Goal: Task Accomplishment & Management: Manage account settings

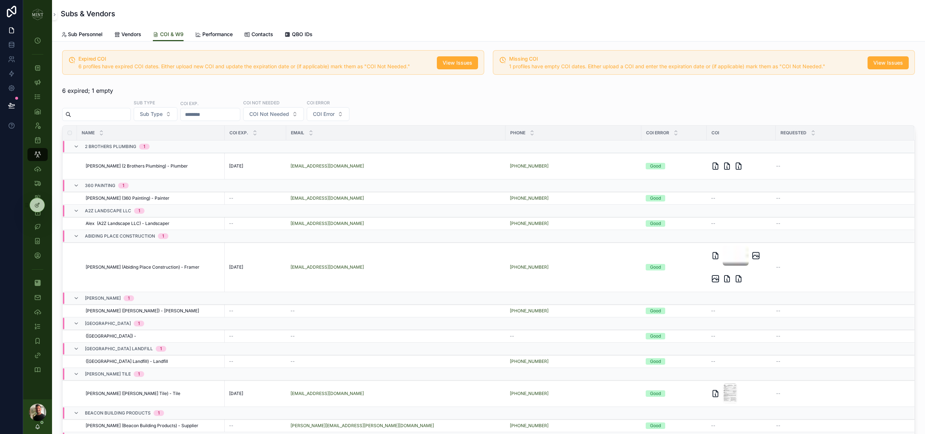
click at [120, 113] on input "scrollable content" at bounding box center [100, 114] width 59 height 10
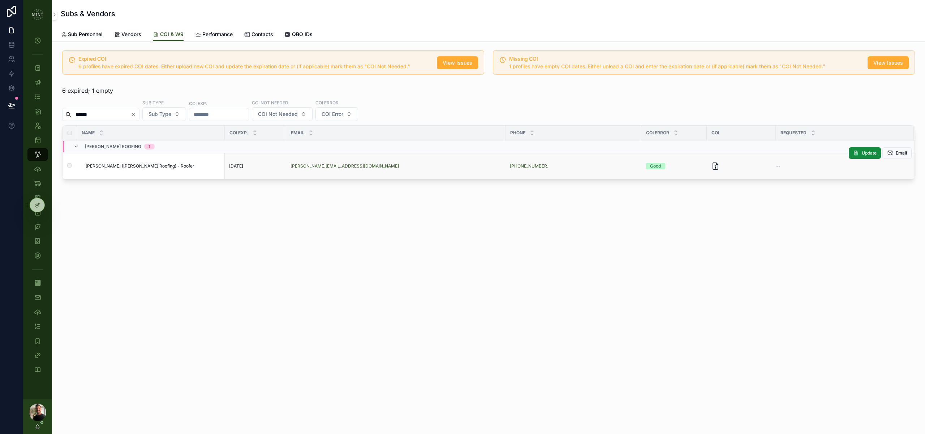
type input "******"
click at [114, 166] on span "[PERSON_NAME] ([PERSON_NAME] Roofing) - Roofer" at bounding box center [140, 166] width 109 height 6
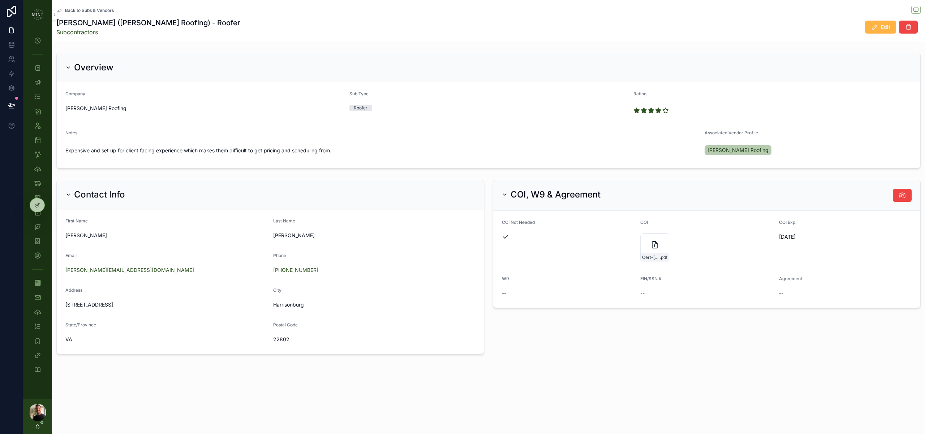
click at [870, 24] on div "My Time Clock Projects Client Chats Tasks Assets Employees Schedule Subs & Vend…" at bounding box center [474, 217] width 902 height 434
click at [883, 25] on span "Edit" at bounding box center [885, 26] width 9 height 7
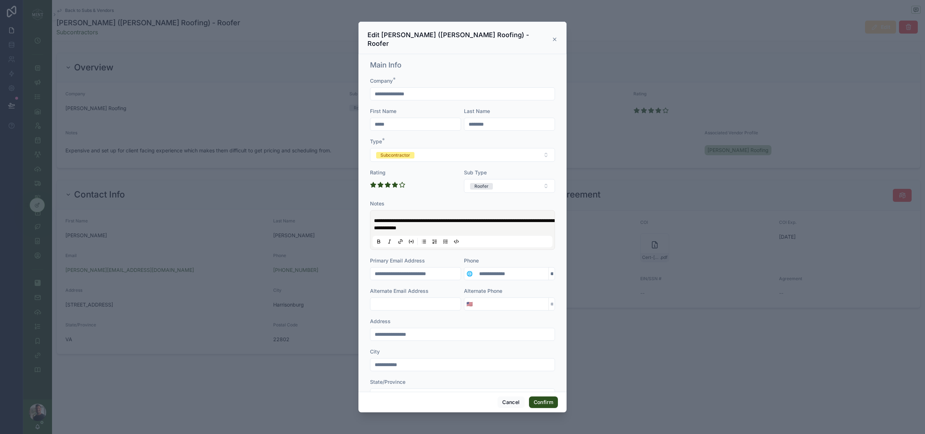
drag, startPoint x: 390, startPoint y: 266, endPoint x: 366, endPoint y: 265, distance: 24.2
click at [366, 265] on div "**********" at bounding box center [462, 223] width 208 height 338
type input "**********"
click at [557, 252] on div "**********" at bounding box center [462, 249] width 191 height 385
click at [545, 403] on button "Confirm" at bounding box center [543, 403] width 29 height 12
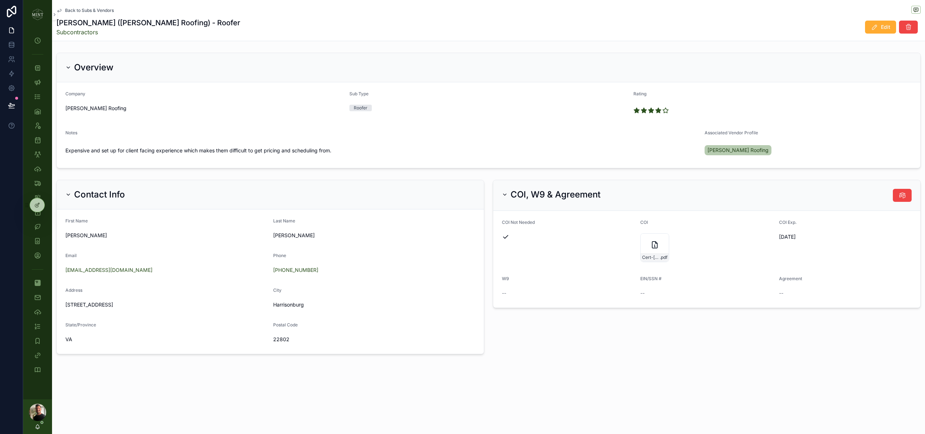
click at [85, 11] on span "Back to Subs & Vendors" at bounding box center [89, 11] width 49 height 6
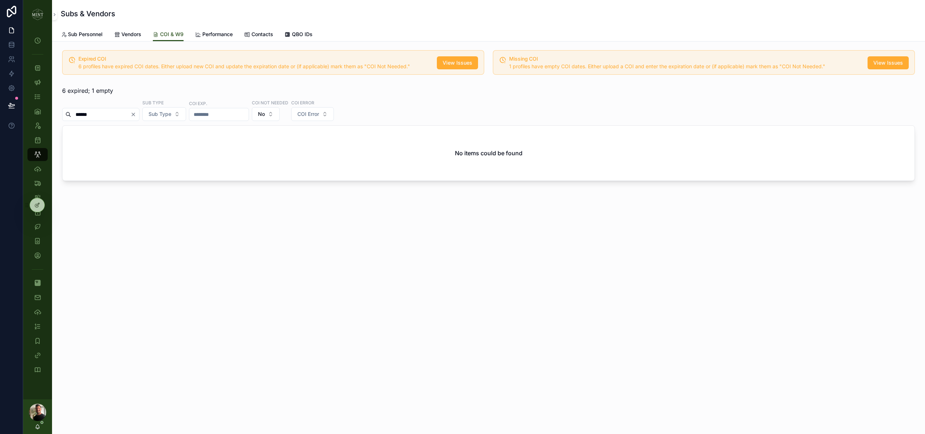
click at [146, 90] on div "6 expired; 1 empty" at bounding box center [488, 90] width 852 height 9
click at [139, 113] on button "Clear" at bounding box center [134, 115] width 9 height 6
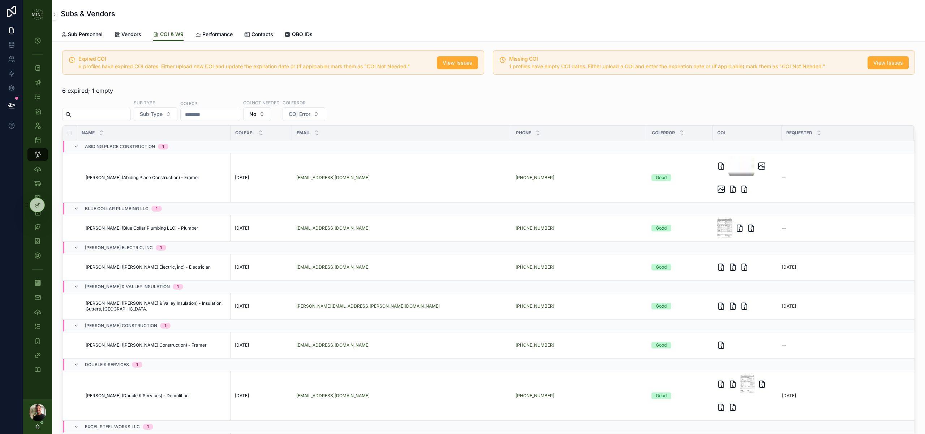
click at [120, 115] on input "scrollable content" at bounding box center [100, 114] width 59 height 10
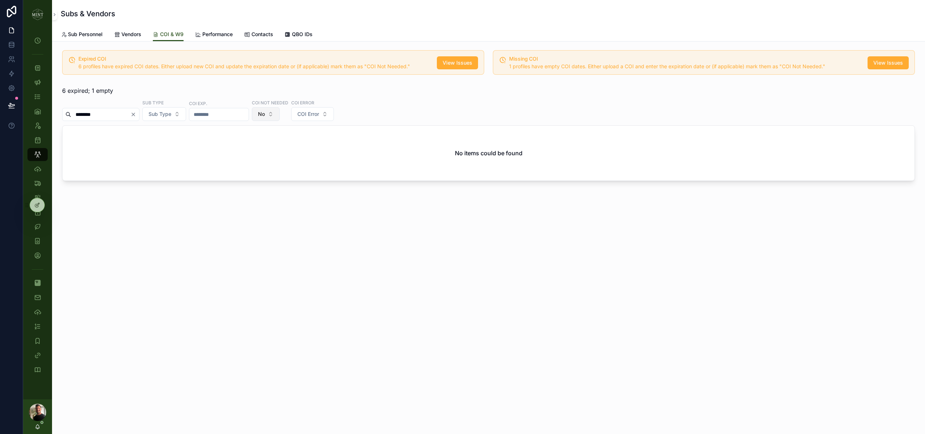
type input "********"
click at [280, 115] on button "No" at bounding box center [266, 114] width 28 height 14
click at [287, 142] on div "----" at bounding box center [279, 144] width 87 height 12
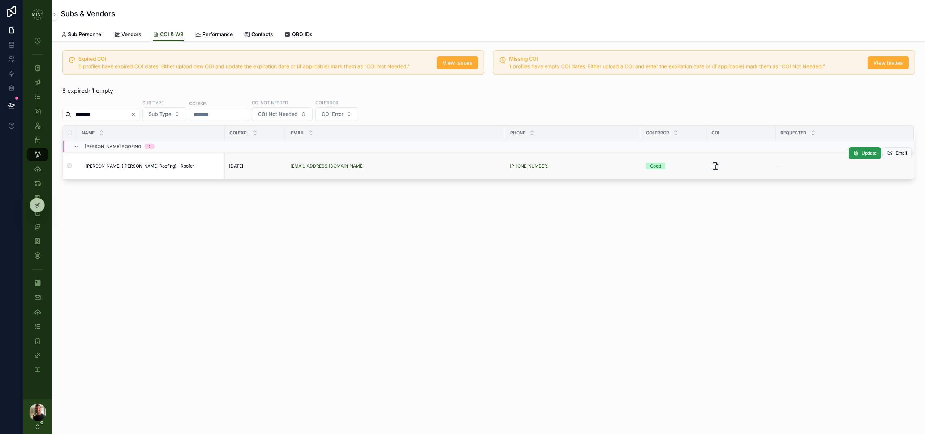
click at [853, 155] on icon "scrollable content" at bounding box center [856, 153] width 6 height 6
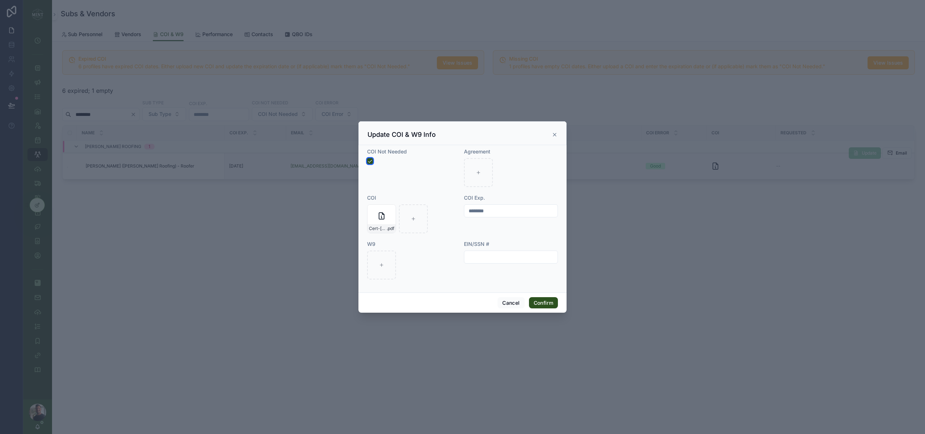
click at [369, 161] on button "button" at bounding box center [370, 161] width 6 height 6
click at [545, 304] on button "Confirm" at bounding box center [543, 303] width 29 height 12
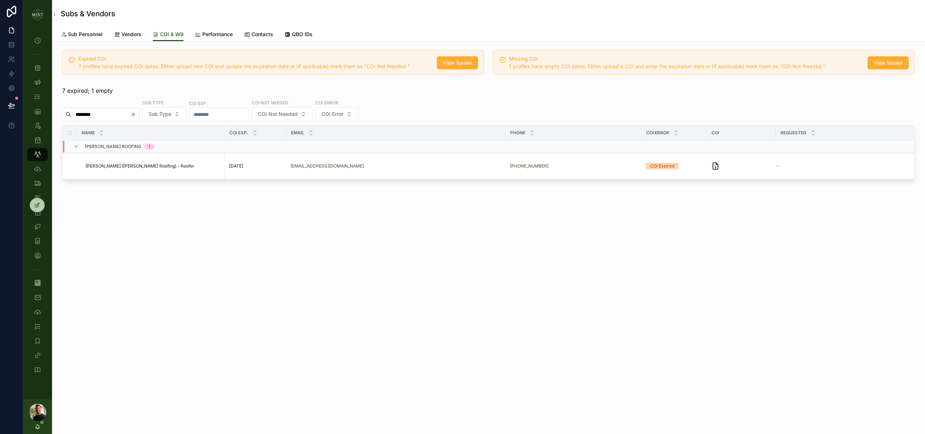
click at [682, 226] on div "Expired COI 7 profiles have expired COI dates. Either upload new COI and update…" at bounding box center [488, 135] width 873 height 187
click at [896, 154] on span "Email" at bounding box center [900, 153] width 11 height 6
click at [45, 193] on link "Leads" at bounding box center [37, 197] width 20 height 13
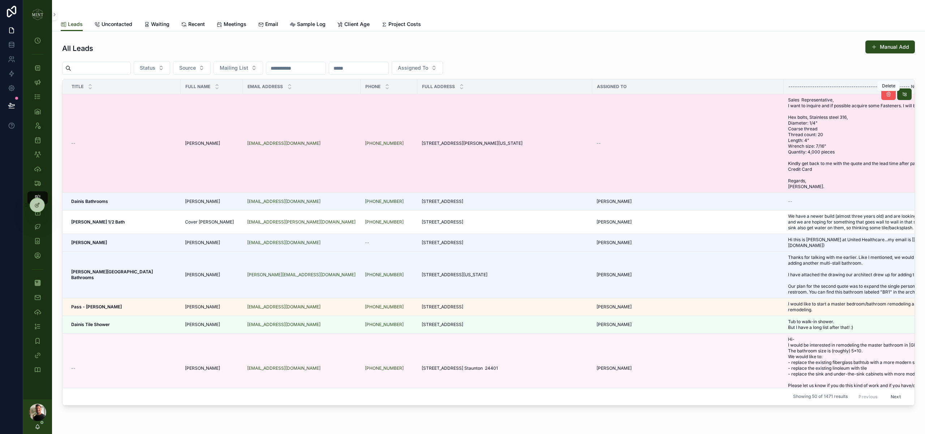
click at [890, 95] on icon "scrollable content" at bounding box center [888, 94] width 6 height 6
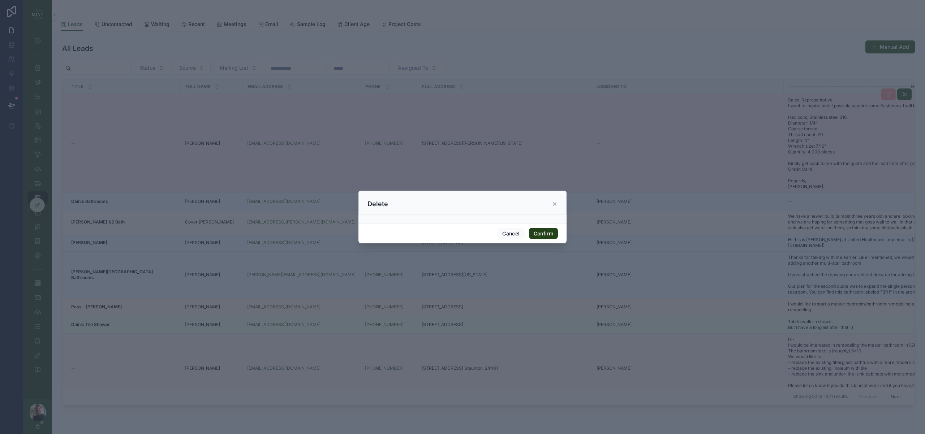
click at [552, 234] on button "Confirm" at bounding box center [543, 234] width 29 height 12
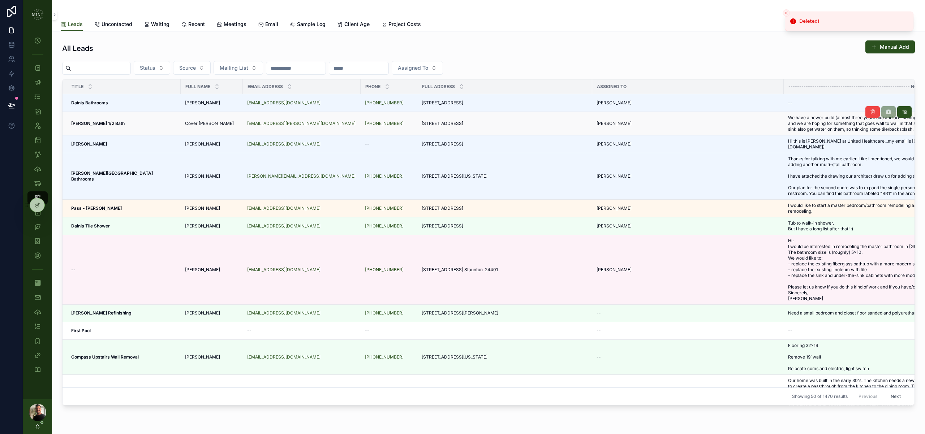
click at [186, 123] on span "Cover [PERSON_NAME]" at bounding box center [209, 124] width 49 height 6
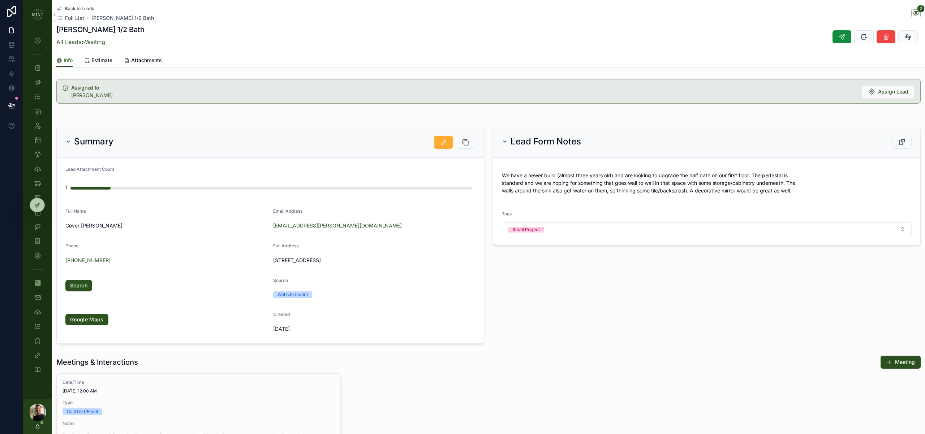
click at [39, 17] on img "scrollable content" at bounding box center [38, 15] width 12 height 12
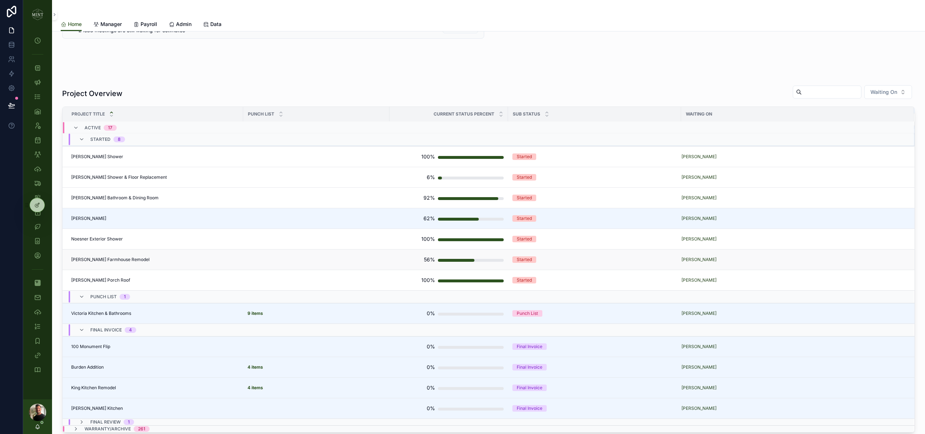
scroll to position [184, 0]
click at [116, 260] on span "[PERSON_NAME] Farmhouse Remodel" at bounding box center [110, 259] width 78 height 6
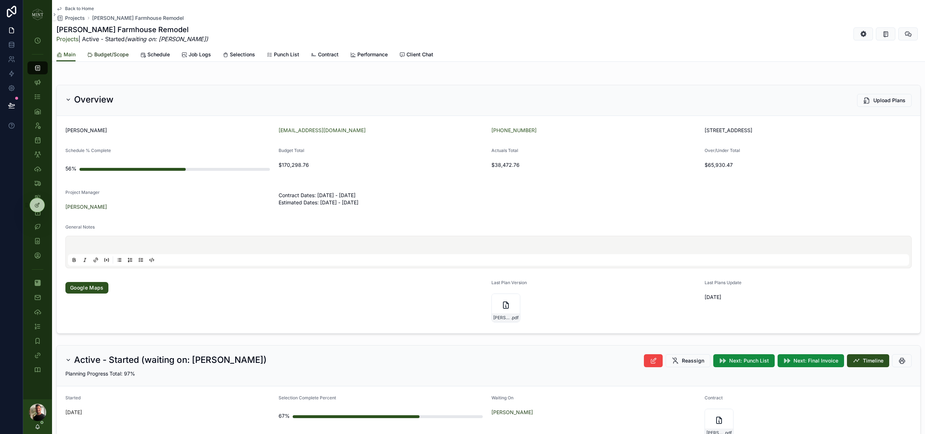
click at [116, 53] on span "Budget/Scope" at bounding box center [111, 54] width 34 height 7
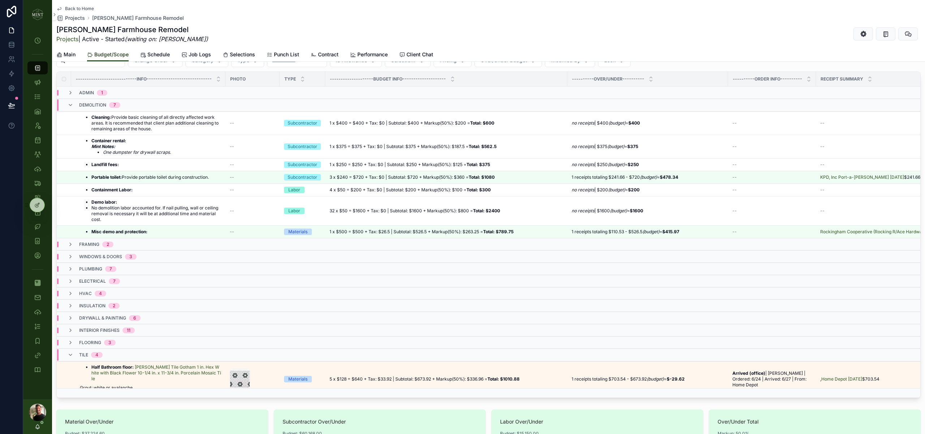
scroll to position [104, 0]
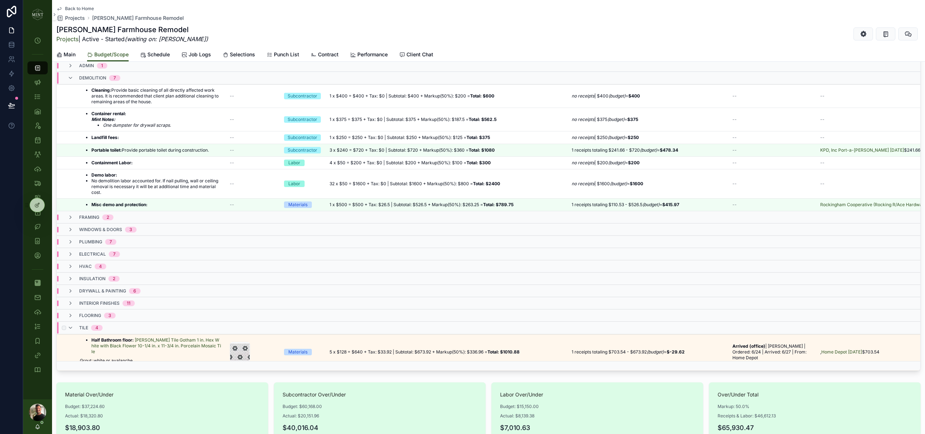
click at [76, 334] on div "tile 4" at bounding box center [85, 328] width 35 height 12
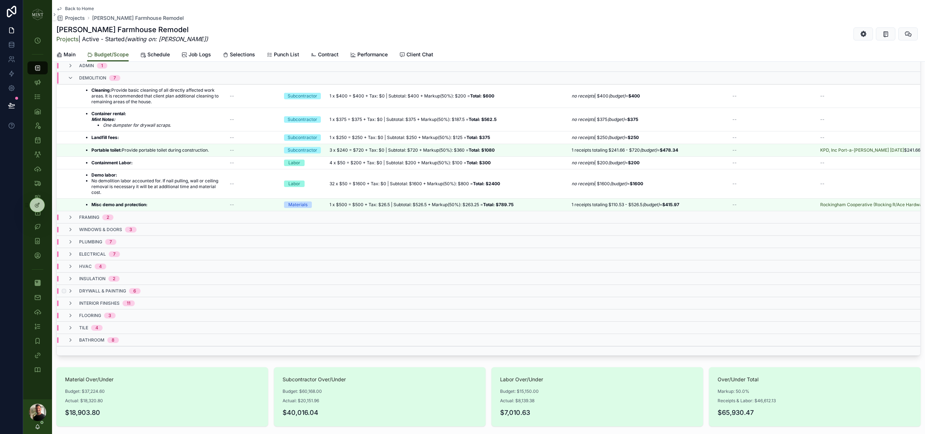
click at [78, 294] on div "drywall & painting 6" at bounding box center [104, 291] width 73 height 6
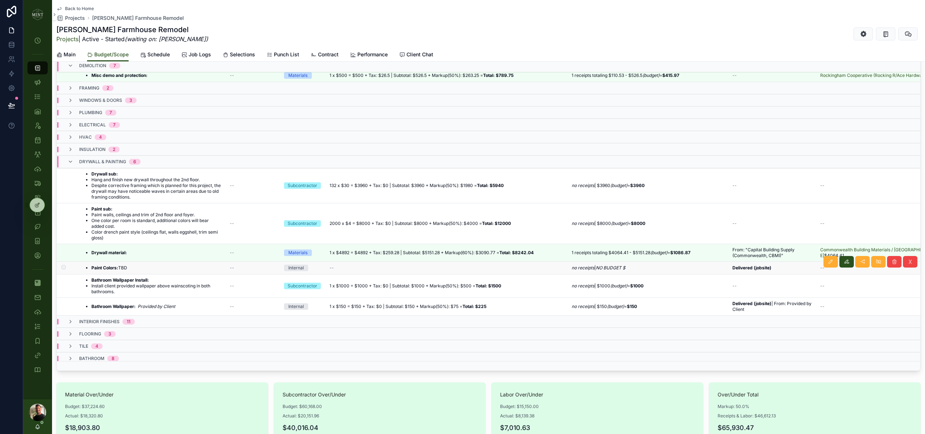
scroll to position [141, 0]
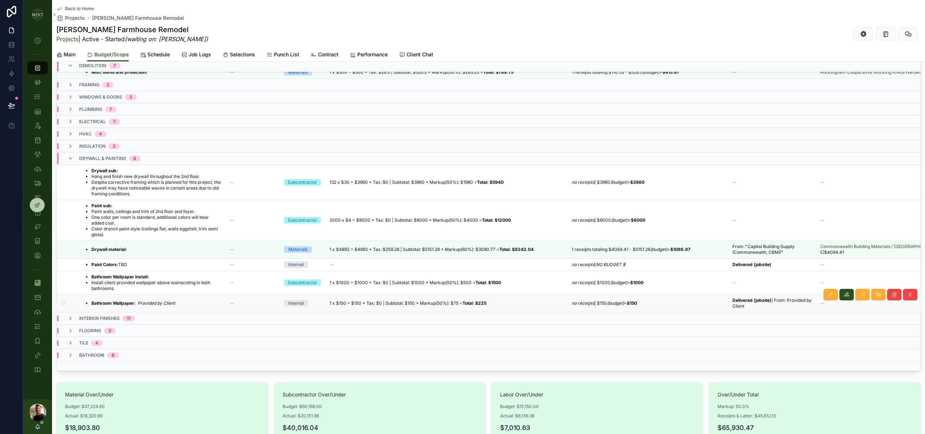
click at [161, 304] on em "Provided by Client" at bounding box center [157, 303] width 38 height 5
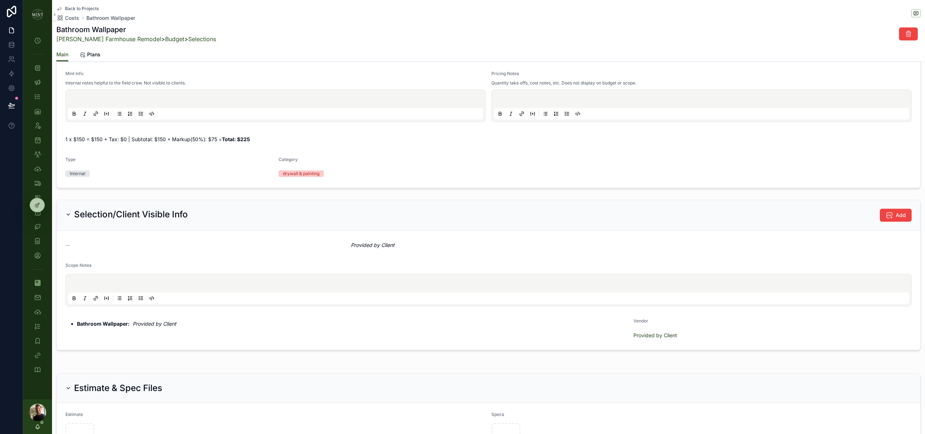
scroll to position [51, 0]
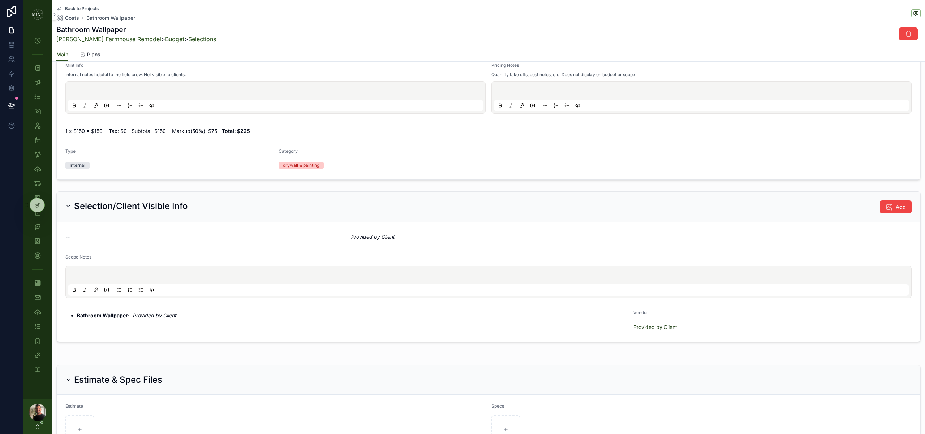
click at [80, 8] on span "Back to Projects" at bounding box center [82, 9] width 34 height 6
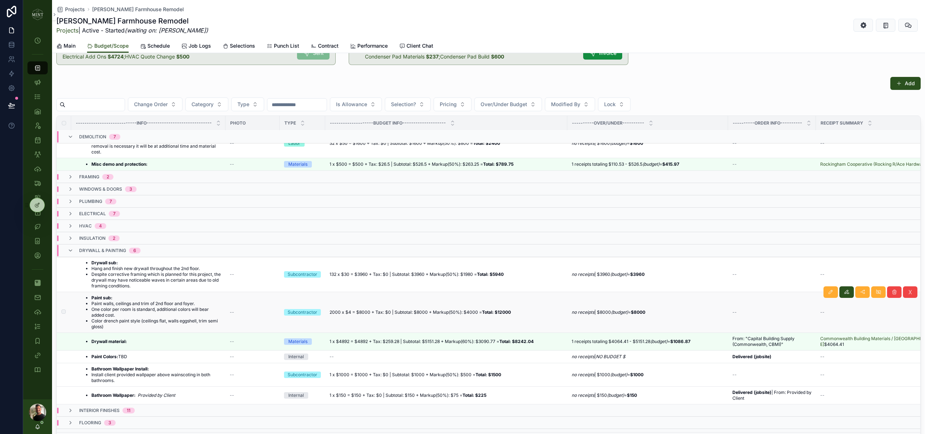
scroll to position [141, 0]
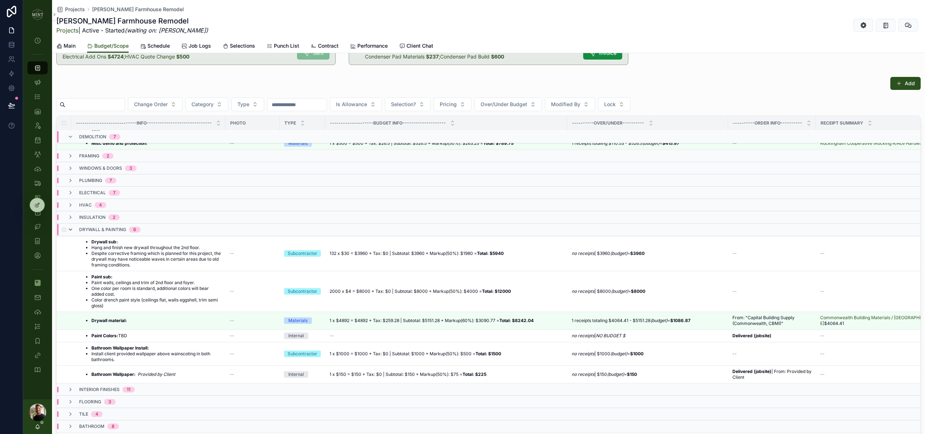
click at [73, 229] on icon "scrollable content" at bounding box center [71, 230] width 6 height 6
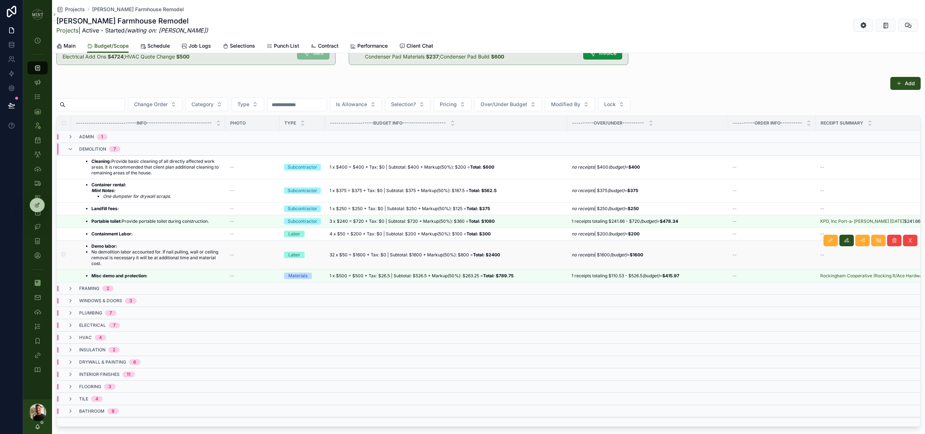
scroll to position [0, 0]
click at [74, 148] on div "demolition 7" at bounding box center [94, 149] width 53 height 12
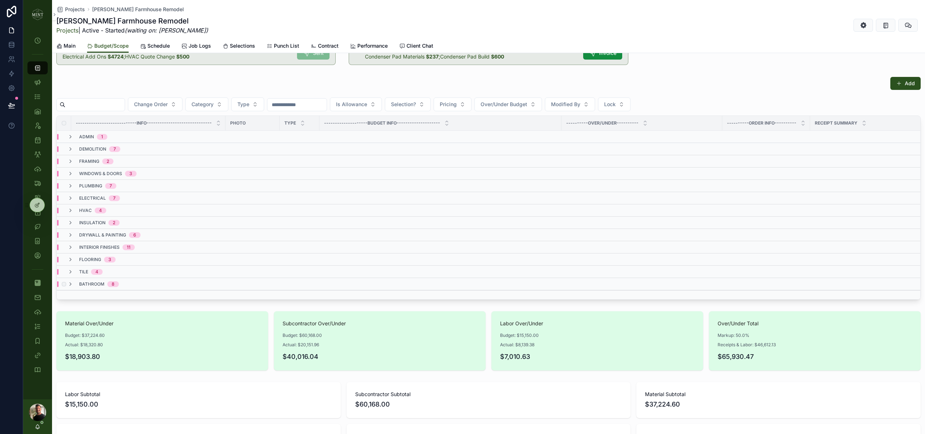
click at [81, 282] on span "bathroom" at bounding box center [91, 284] width 25 height 6
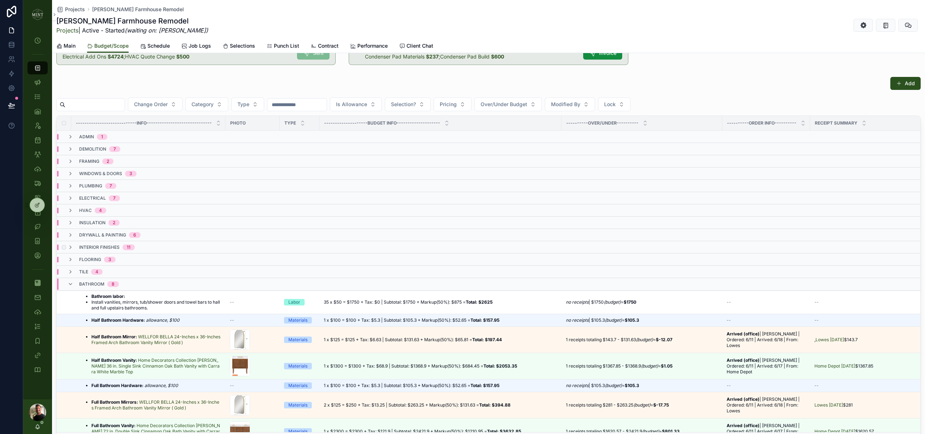
scroll to position [36, 0]
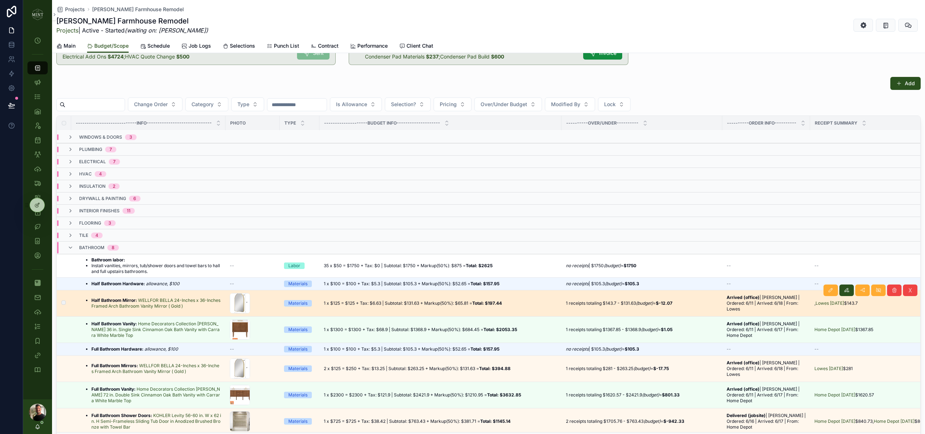
click at [114, 298] on strong "Half Bathroom Mirror:" at bounding box center [114, 300] width 46 height 5
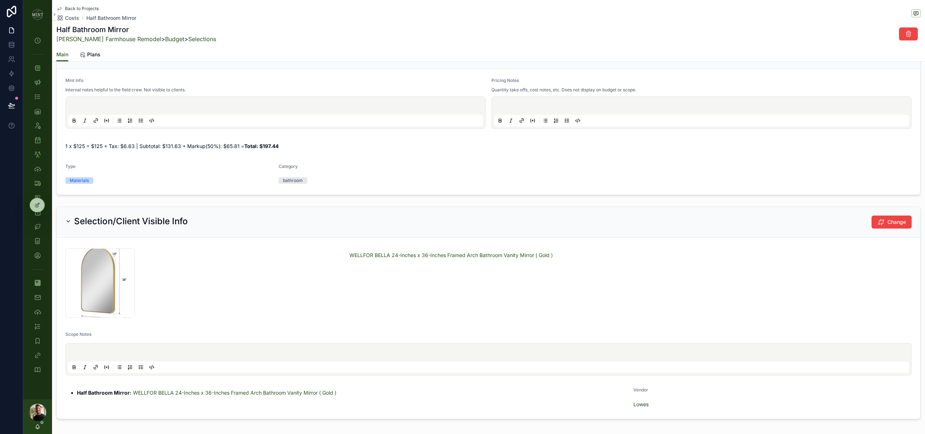
scroll to position [91, 0]
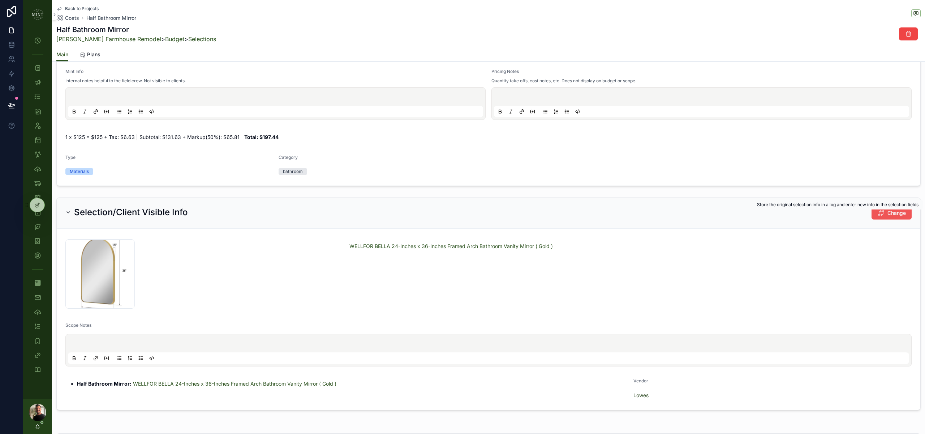
click at [902, 216] on span "Change" at bounding box center [896, 212] width 18 height 7
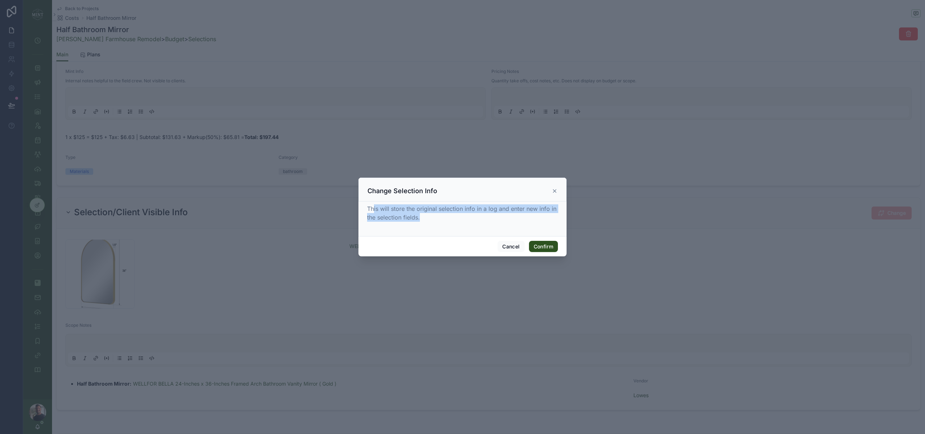
drag, startPoint x: 374, startPoint y: 209, endPoint x: 431, endPoint y: 221, distance: 58.1
click at [431, 221] on div "This will store the original selection info in a log and enter new info in the …" at bounding box center [462, 212] width 191 height 17
click at [455, 224] on div "This will store the original selection info in a log and enter new info in the …" at bounding box center [462, 217] width 191 height 26
click at [544, 246] on button "Confirm" at bounding box center [543, 247] width 29 height 12
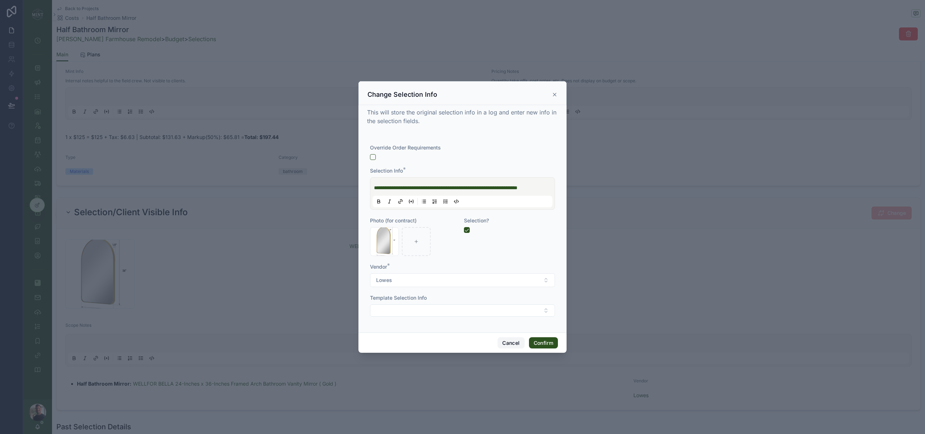
click at [513, 345] on button "Cancel" at bounding box center [510, 343] width 27 height 12
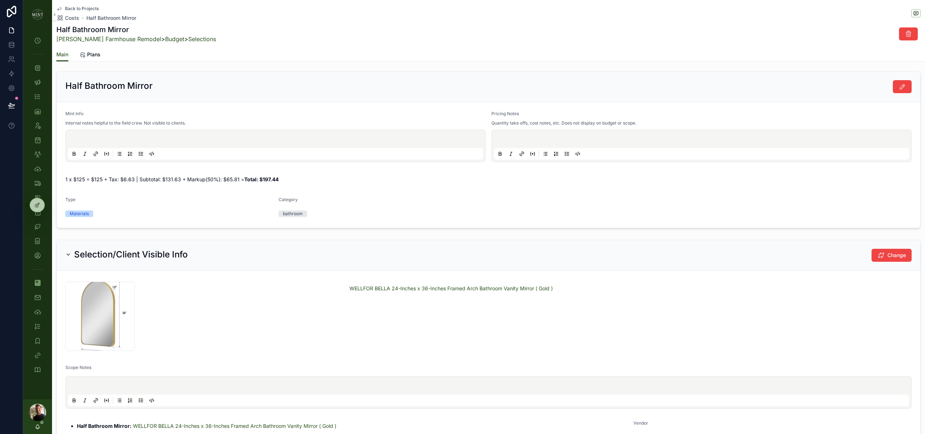
scroll to position [48, 0]
